Goal: Check status: Check status

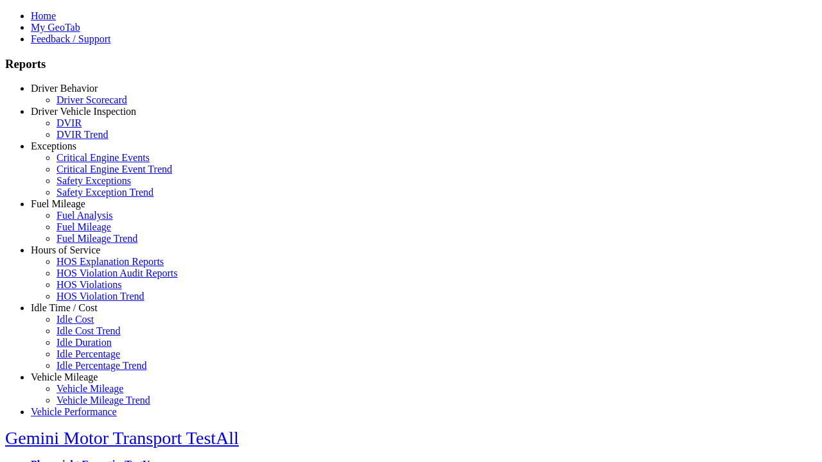
click at [74, 94] on link "Driver Behavior" at bounding box center [64, 88] width 67 height 11
click at [83, 105] on link "Driver Scorecard" at bounding box center [91, 99] width 71 height 11
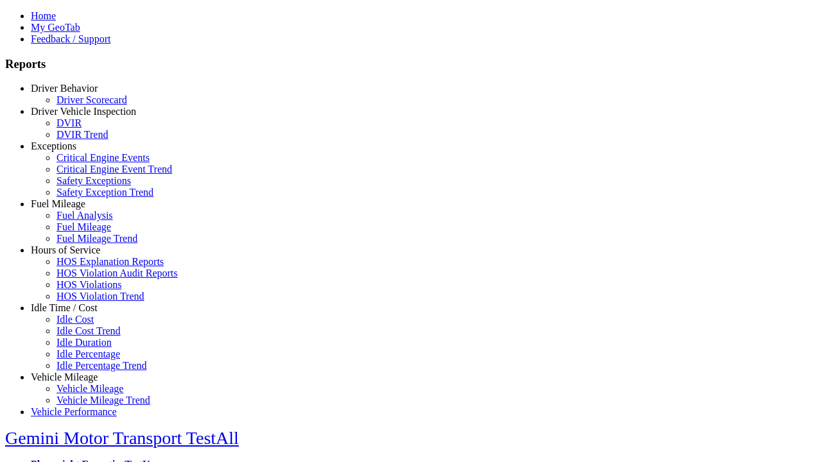
type input "*********"
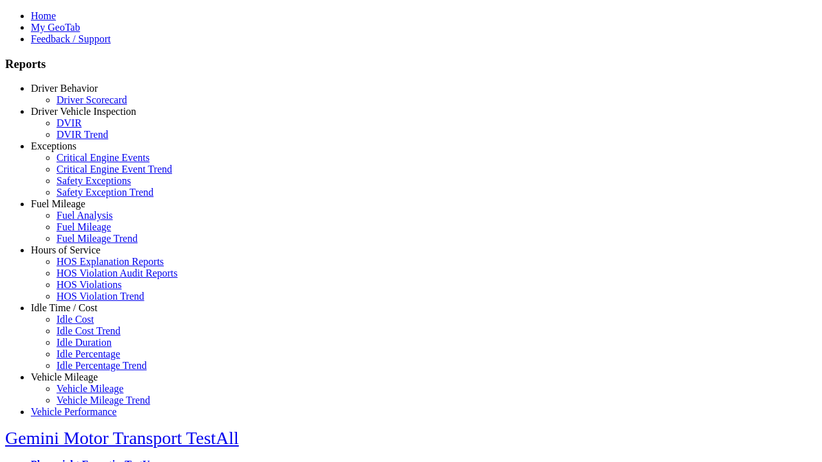
scroll to position [557, 0]
